Goal: Check status: Check status

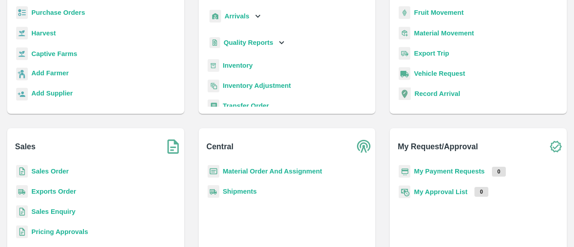
scroll to position [84, 0]
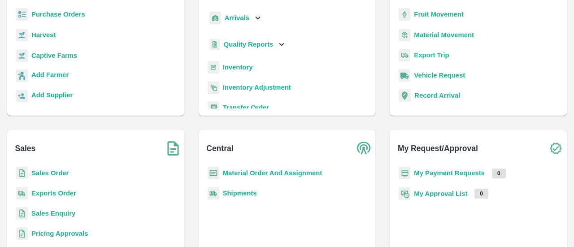
click at [244, 190] on b "Shipments" at bounding box center [240, 193] width 34 height 7
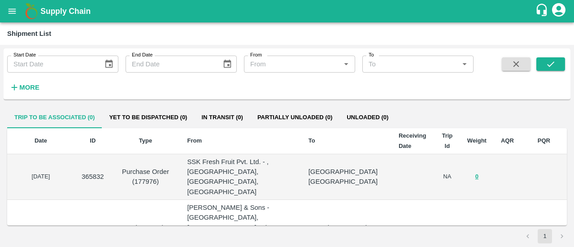
click at [23, 95] on div "Start Date Start Date End Date End Date From From   * To To   * More" at bounding box center [287, 74] width 567 height 44
click at [30, 87] on strong "More" at bounding box center [29, 87] width 20 height 7
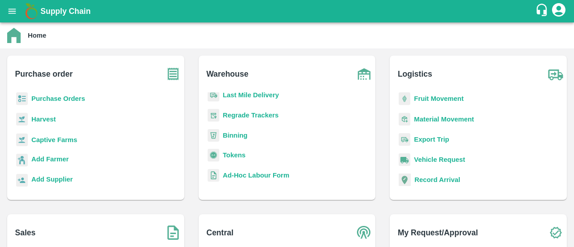
scroll to position [118, 0]
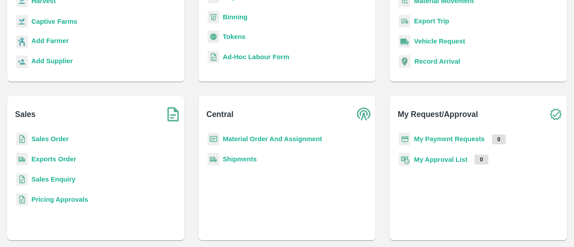
click at [244, 140] on b "Material Order And Assignment" at bounding box center [273, 138] width 100 height 7
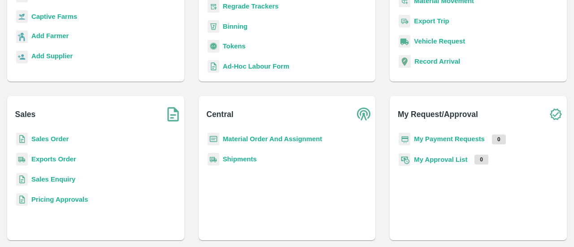
scroll to position [95, 0]
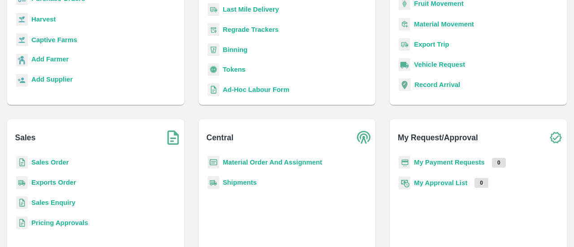
click at [226, 166] on p "Material Order And Assignment" at bounding box center [273, 162] width 100 height 10
click at [233, 163] on b "Material Order And Assignment" at bounding box center [273, 162] width 100 height 7
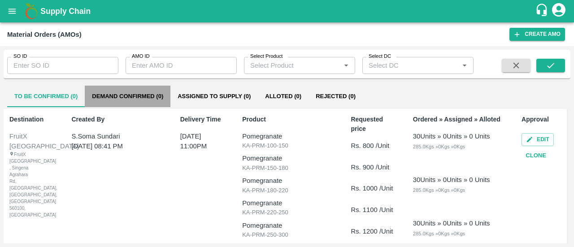
click at [130, 96] on button "Demand Confirmed (0)" at bounding box center [128, 97] width 86 height 22
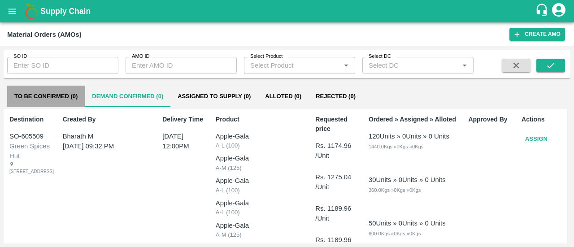
click at [50, 92] on button "To Be Confirmed (0)" at bounding box center [46, 97] width 78 height 22
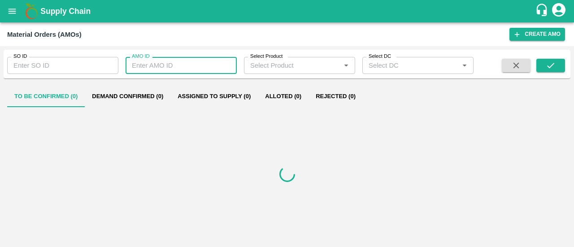
click at [181, 61] on input "AMO ID" at bounding box center [181, 65] width 111 height 17
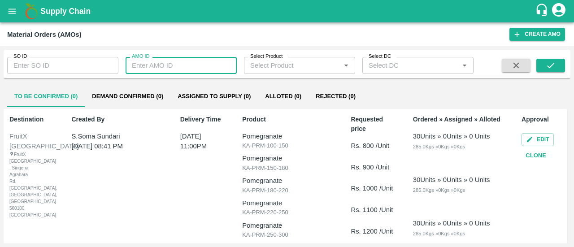
click at [281, 59] on label "Select Product" at bounding box center [266, 56] width 32 height 7
click at [281, 60] on input "Select Product" at bounding box center [292, 66] width 91 height 12
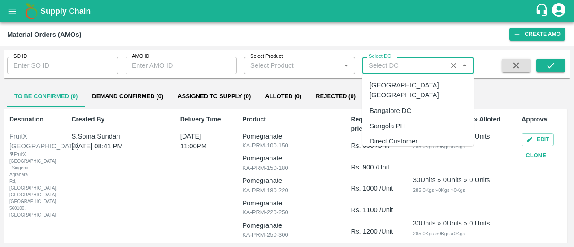
click at [376, 66] on input "Select DC" at bounding box center [404, 66] width 79 height 12
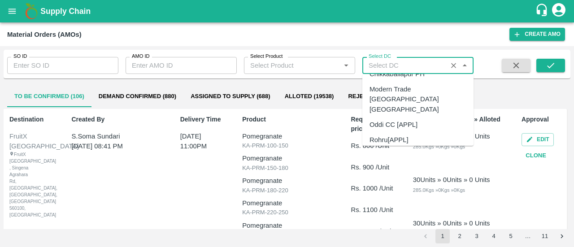
scroll to position [591, 0]
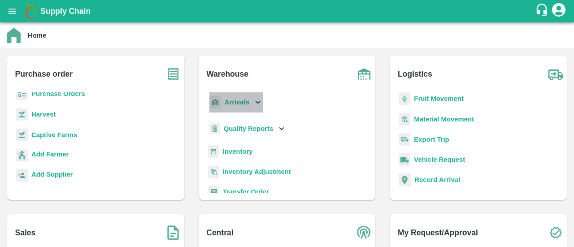
click at [244, 105] on b "Arrivals" at bounding box center [237, 102] width 25 height 7
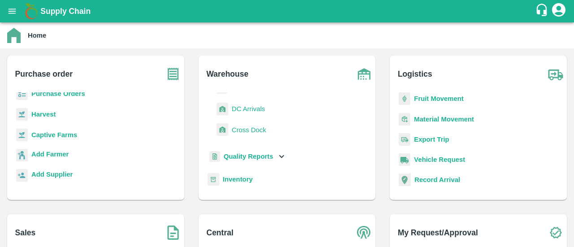
scroll to position [36, 0]
click at [249, 105] on span "DC Arrivals" at bounding box center [248, 108] width 33 height 10
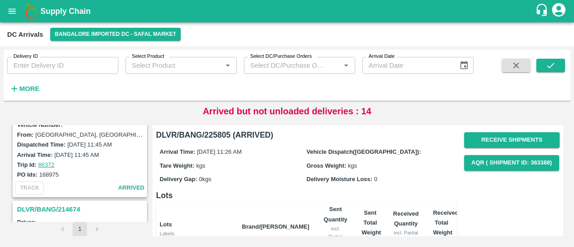
scroll to position [1094, 0]
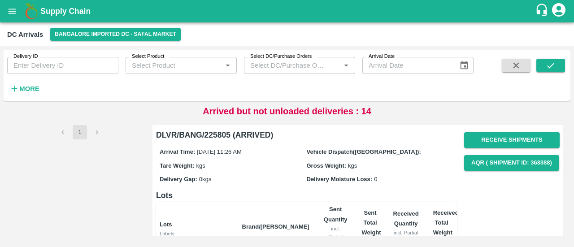
click at [69, 13] on b "Supply Chain" at bounding box center [65, 11] width 50 height 9
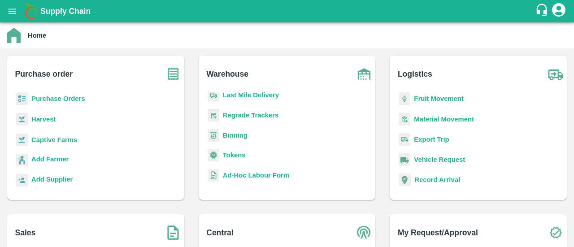
click at [438, 95] on b "Fruit Movement" at bounding box center [439, 98] width 50 height 7
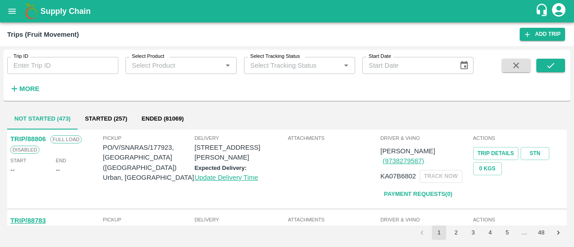
drag, startPoint x: 80, startPoint y: 52, endPoint x: 90, endPoint y: 68, distance: 18.2
click at [90, 68] on div "Trip ID Trip ID" at bounding box center [59, 62] width 118 height 24
click at [90, 68] on input "Trip ID" at bounding box center [62, 65] width 111 height 17
paste input "86221"
type input "86221"
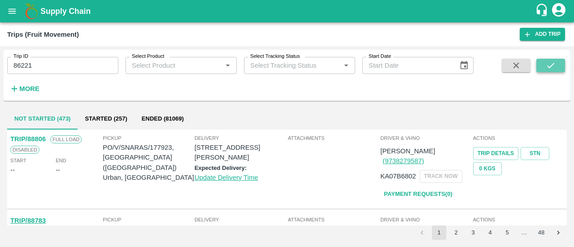
click at [545, 71] on button "submit" at bounding box center [551, 65] width 29 height 13
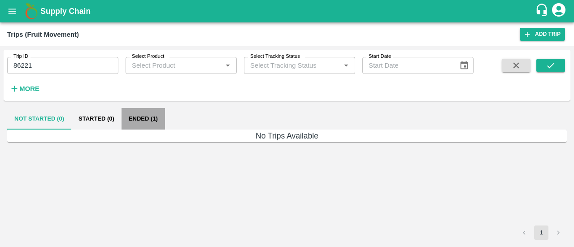
click at [150, 126] on button "Ended (1)" at bounding box center [144, 119] width 44 height 22
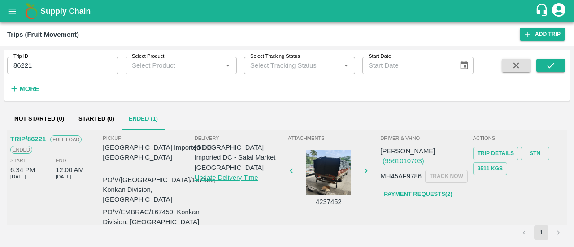
click at [38, 137] on p "TRIP/86221" at bounding box center [27, 139] width 35 height 10
click at [34, 140] on p "TRIP/86221" at bounding box center [27, 139] width 35 height 10
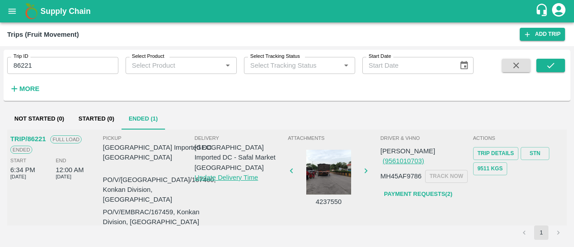
click at [34, 140] on p "TRIP/86221" at bounding box center [27, 139] width 35 height 10
click at [507, 155] on link "Trip Details" at bounding box center [495, 153] width 45 height 13
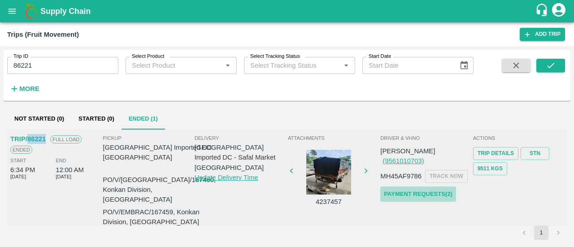
click at [424, 187] on link "Payment Requests( 2 )" at bounding box center [417, 195] width 75 height 16
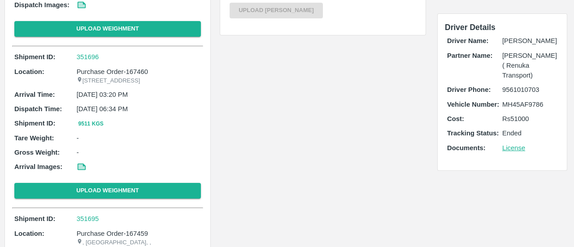
scroll to position [214, 0]
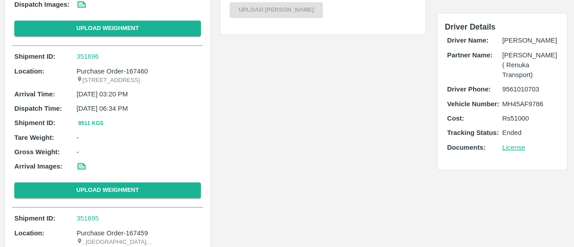
click at [513, 123] on p "Rs 51000" at bounding box center [530, 119] width 55 height 10
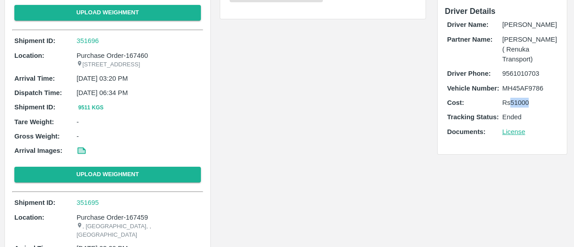
scroll to position [232, 0]
